Goal: Transaction & Acquisition: Subscribe to service/newsletter

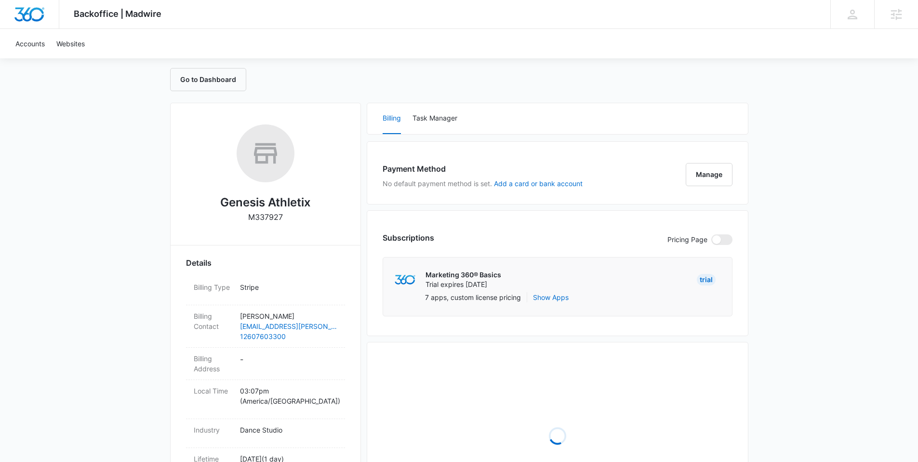
scroll to position [95, 0]
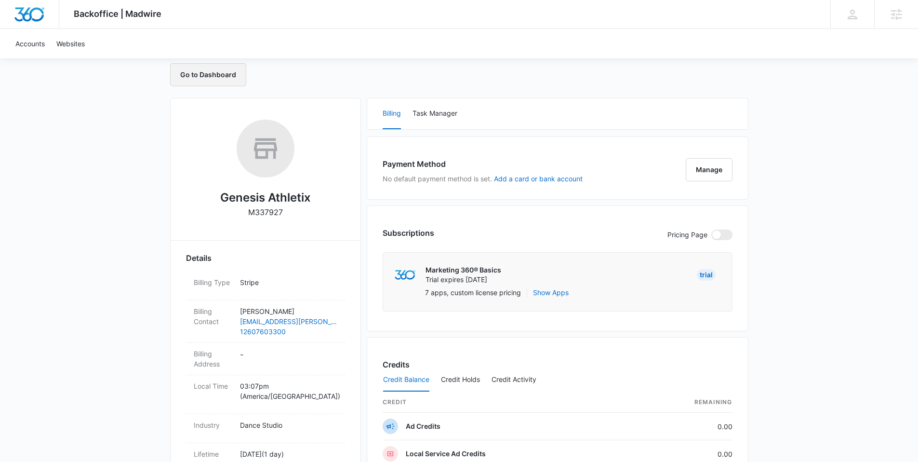
click at [205, 80] on button "Go to Dashboard" at bounding box center [208, 74] width 76 height 23
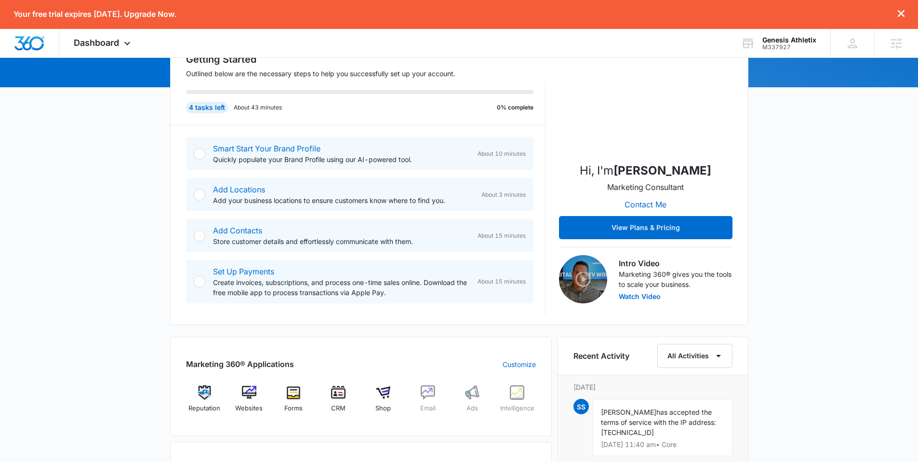
scroll to position [95, 0]
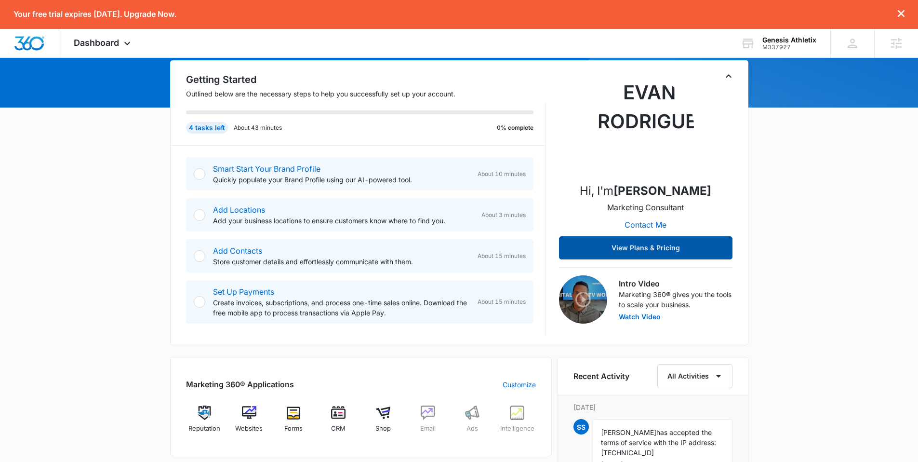
click at [649, 250] on button "View Plans & Pricing" at bounding box center [645, 247] width 173 height 23
